Goal: Find specific page/section: Find specific page/section

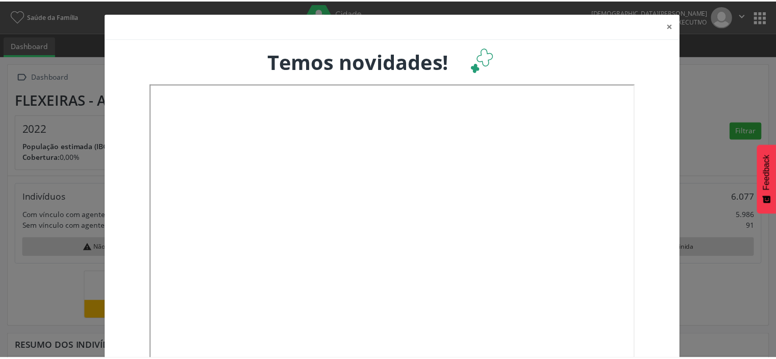
scroll to position [168, 256]
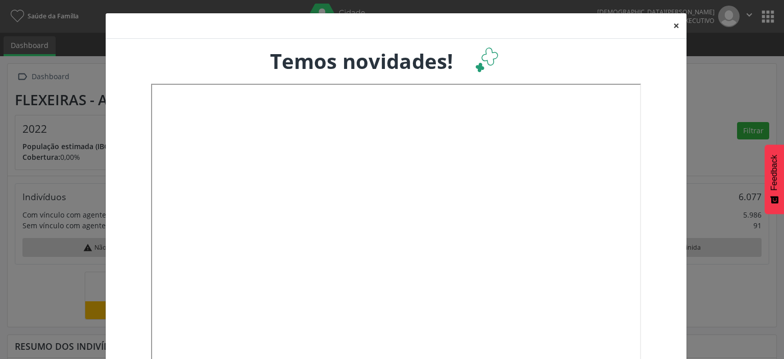
click at [673, 24] on button "×" at bounding box center [676, 25] width 20 height 25
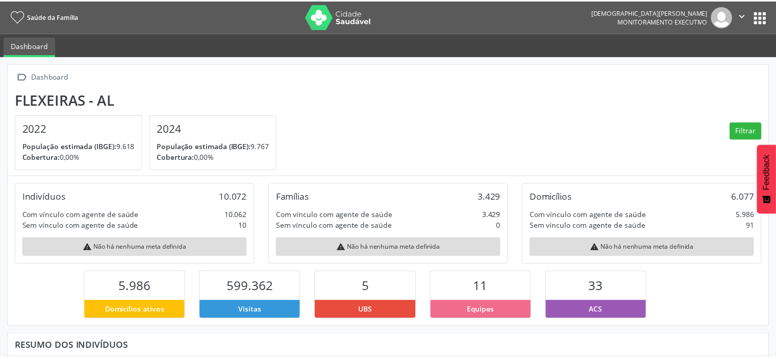
scroll to position [510198, 510113]
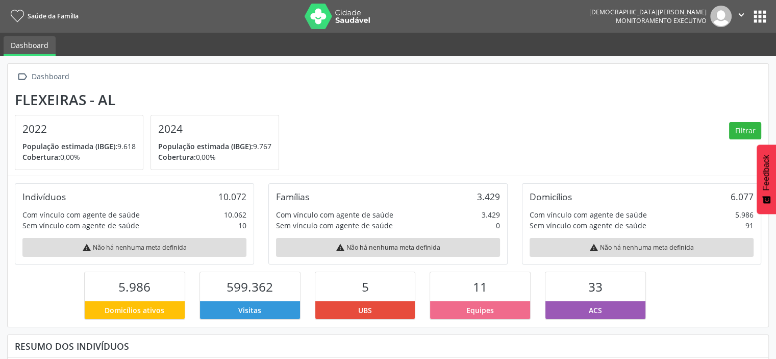
click at [757, 17] on button "apps" at bounding box center [760, 17] width 18 height 18
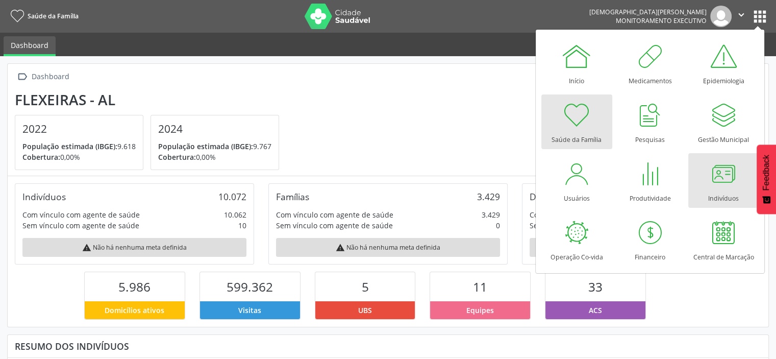
click at [725, 178] on div at bounding box center [723, 173] width 31 height 31
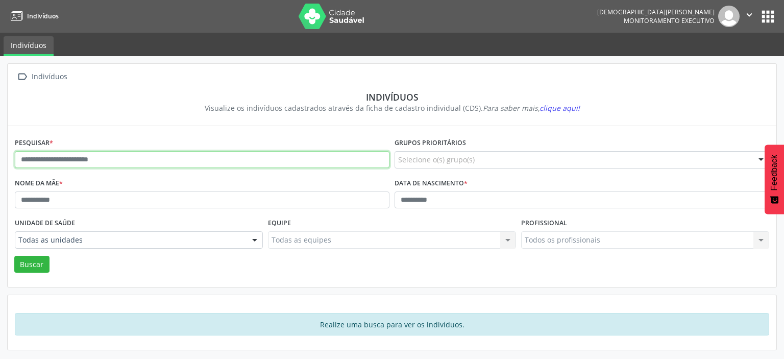
click at [188, 155] on input "text" at bounding box center [202, 159] width 375 height 17
type input "**********"
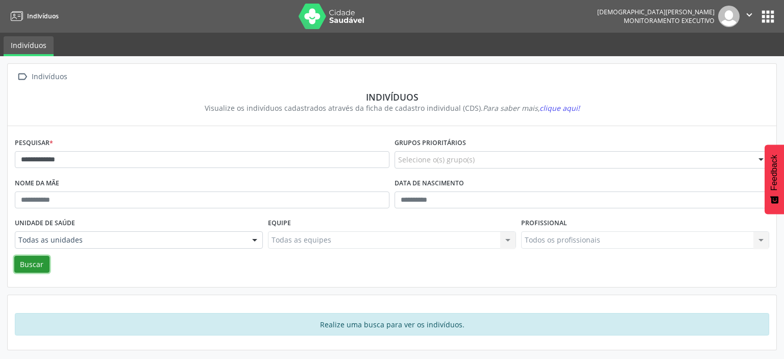
drag, startPoint x: 31, startPoint y: 262, endPoint x: 244, endPoint y: 173, distance: 231.5
click at [32, 260] on button "Buscar" at bounding box center [31, 264] width 35 height 17
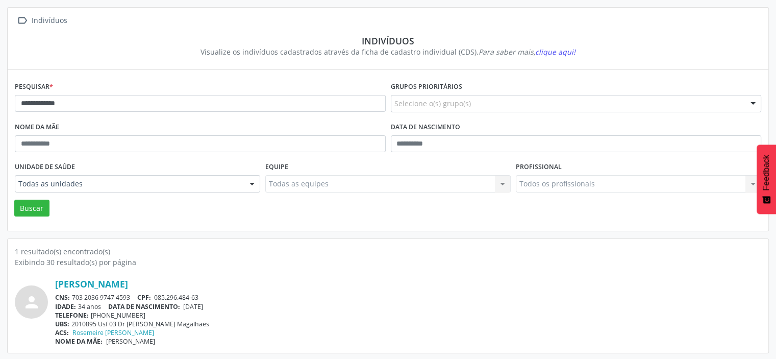
scroll to position [57, 0]
click at [128, 281] on link "Ruan Oliveira Alves Cavalcante" at bounding box center [91, 283] width 73 height 11
